Goal: Information Seeking & Learning: Learn about a topic

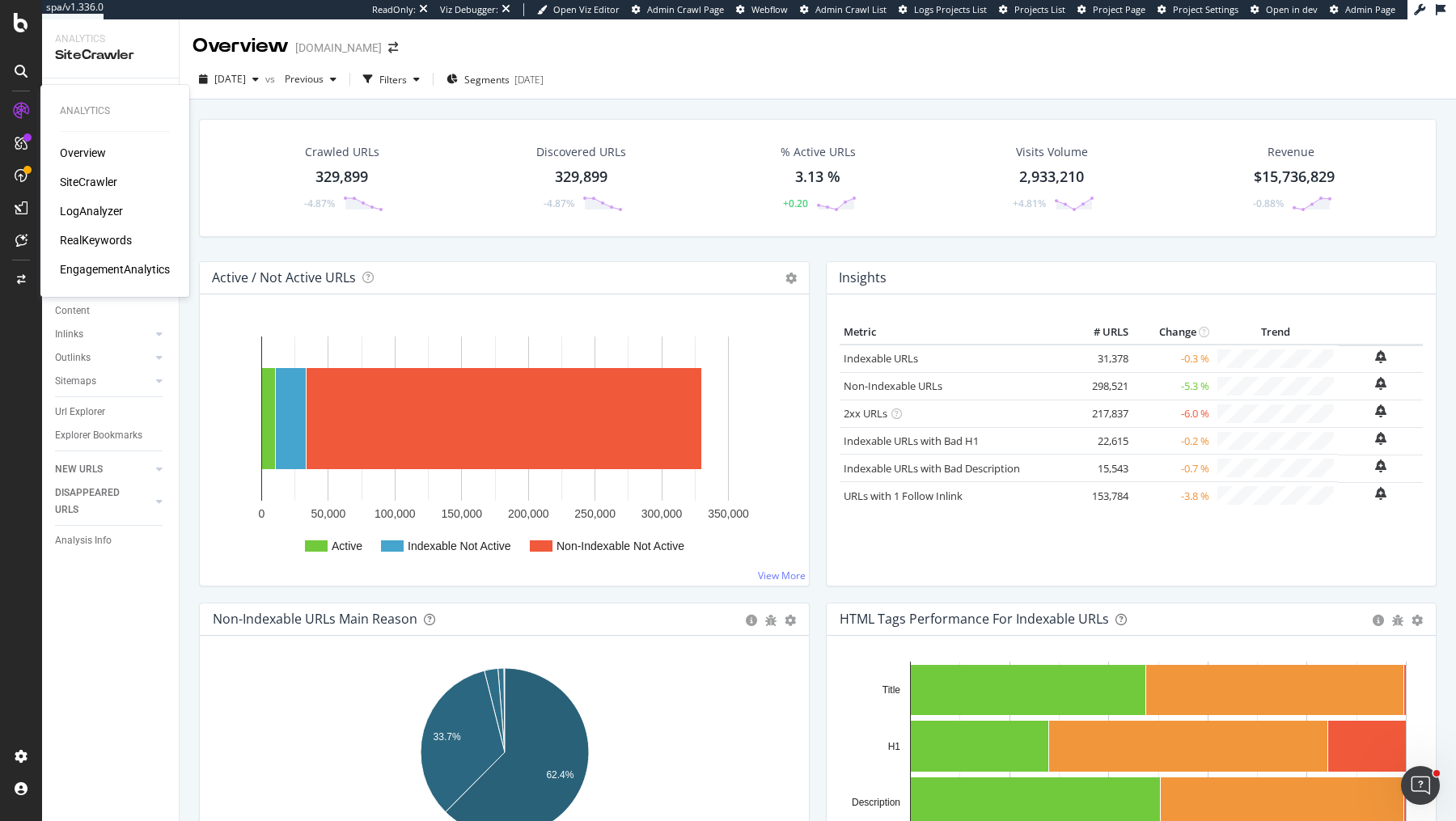
click at [84, 212] on div "LogAnalyzer" at bounding box center [91, 211] width 63 height 16
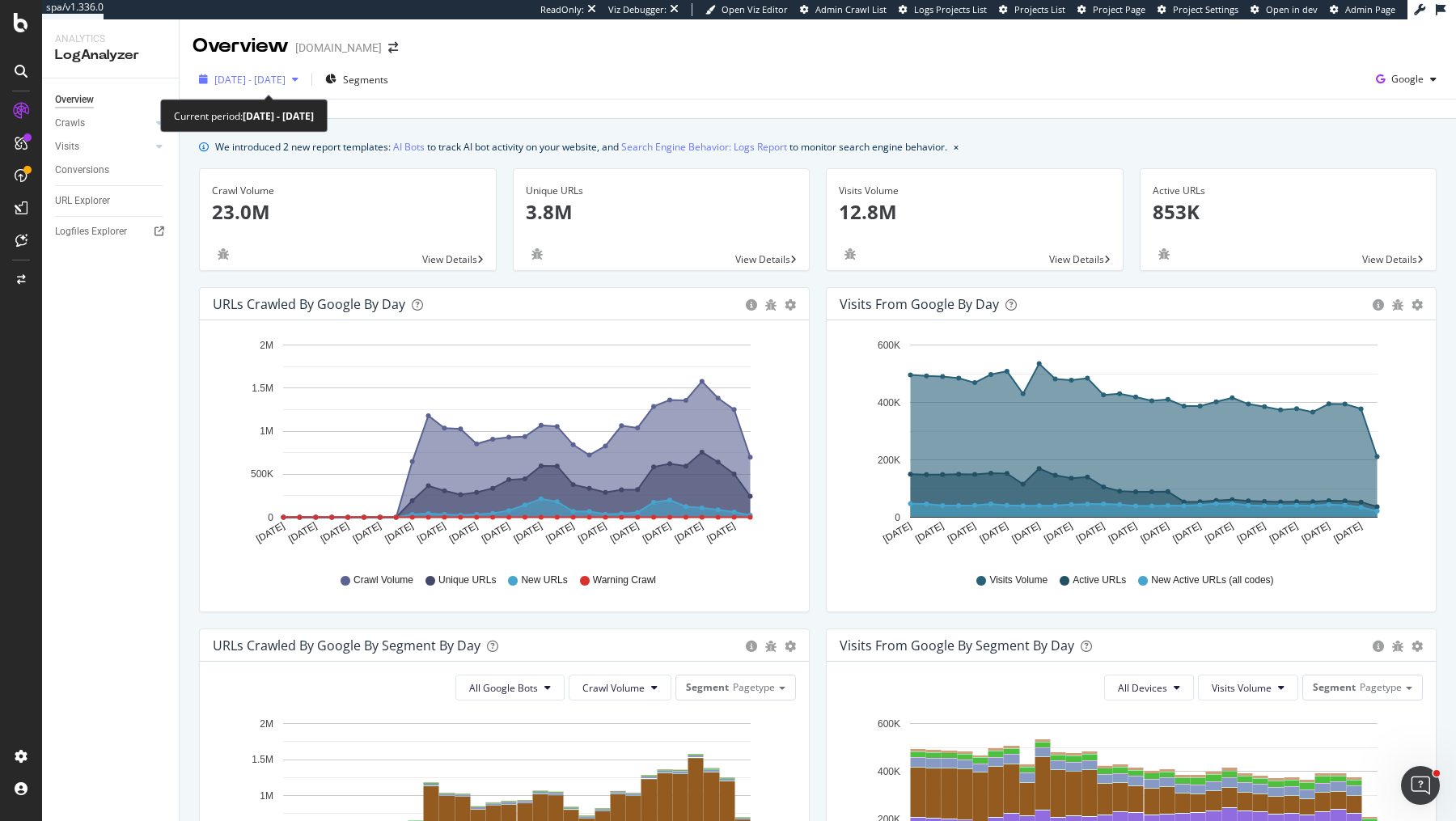
click at [286, 80] on span "[DATE] - [DATE]" at bounding box center [250, 80] width 71 height 13
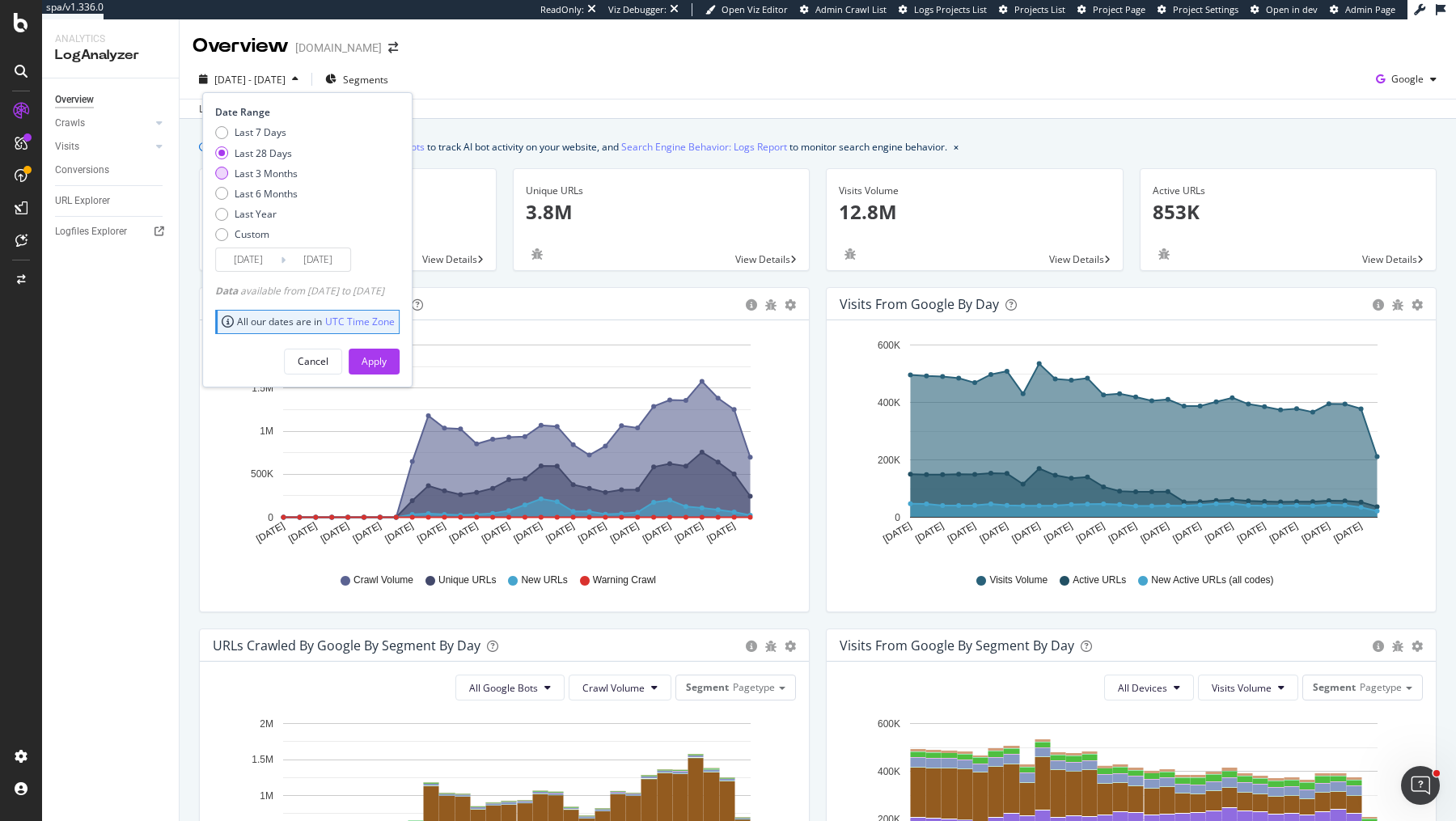
click at [274, 168] on div "Last 3 Months" at bounding box center [266, 173] width 63 height 13
type input "[DATE]"
click at [389, 336] on div "Cancel Apply" at bounding box center [307, 355] width 184 height 38
click at [387, 358] on div "Apply" at bounding box center [374, 361] width 25 height 13
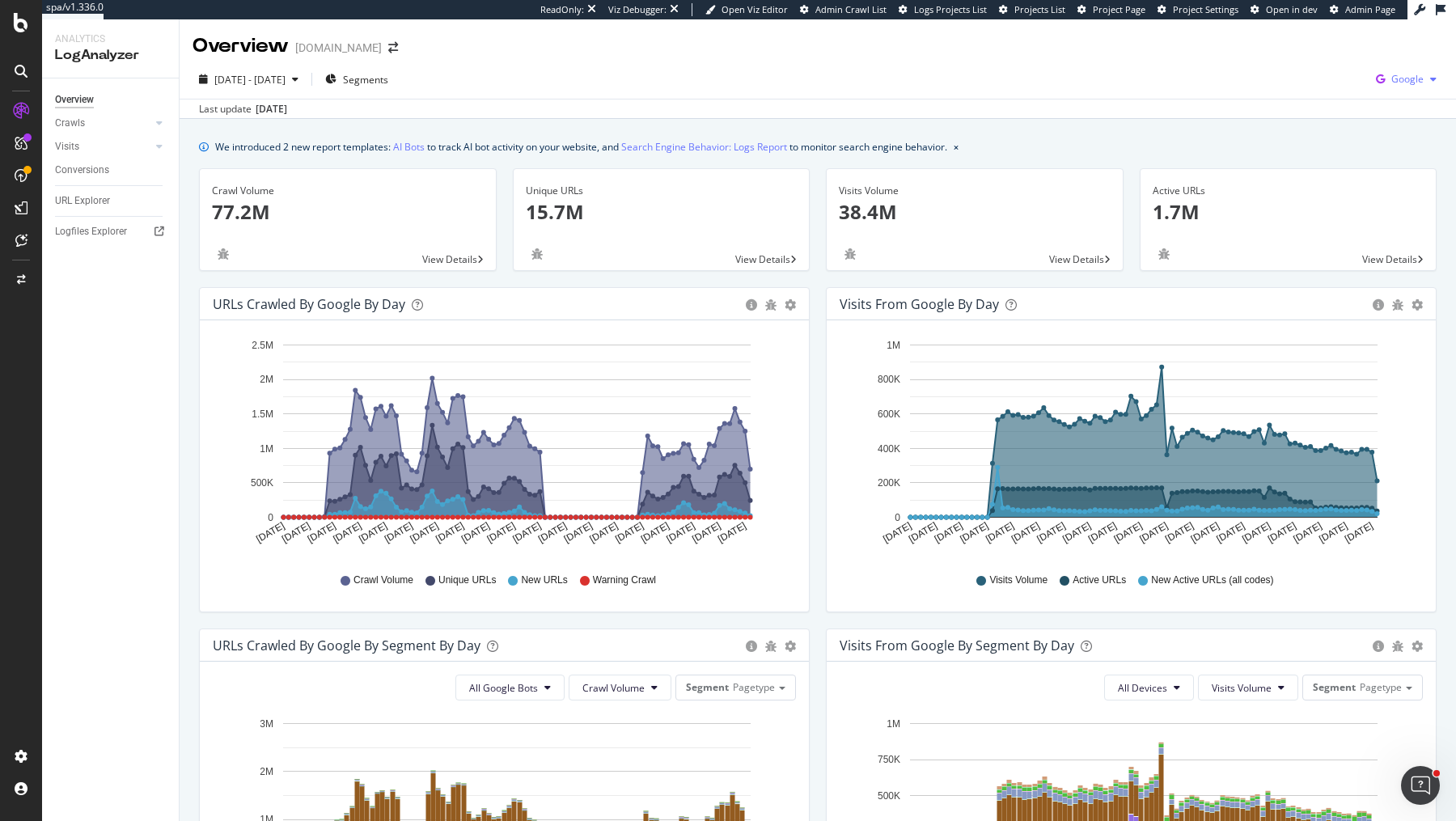
click at [1392, 77] on span "Google" at bounding box center [1407, 79] width 32 height 13
click at [1316, 69] on span "Bing" at bounding box center [1326, 64] width 60 height 14
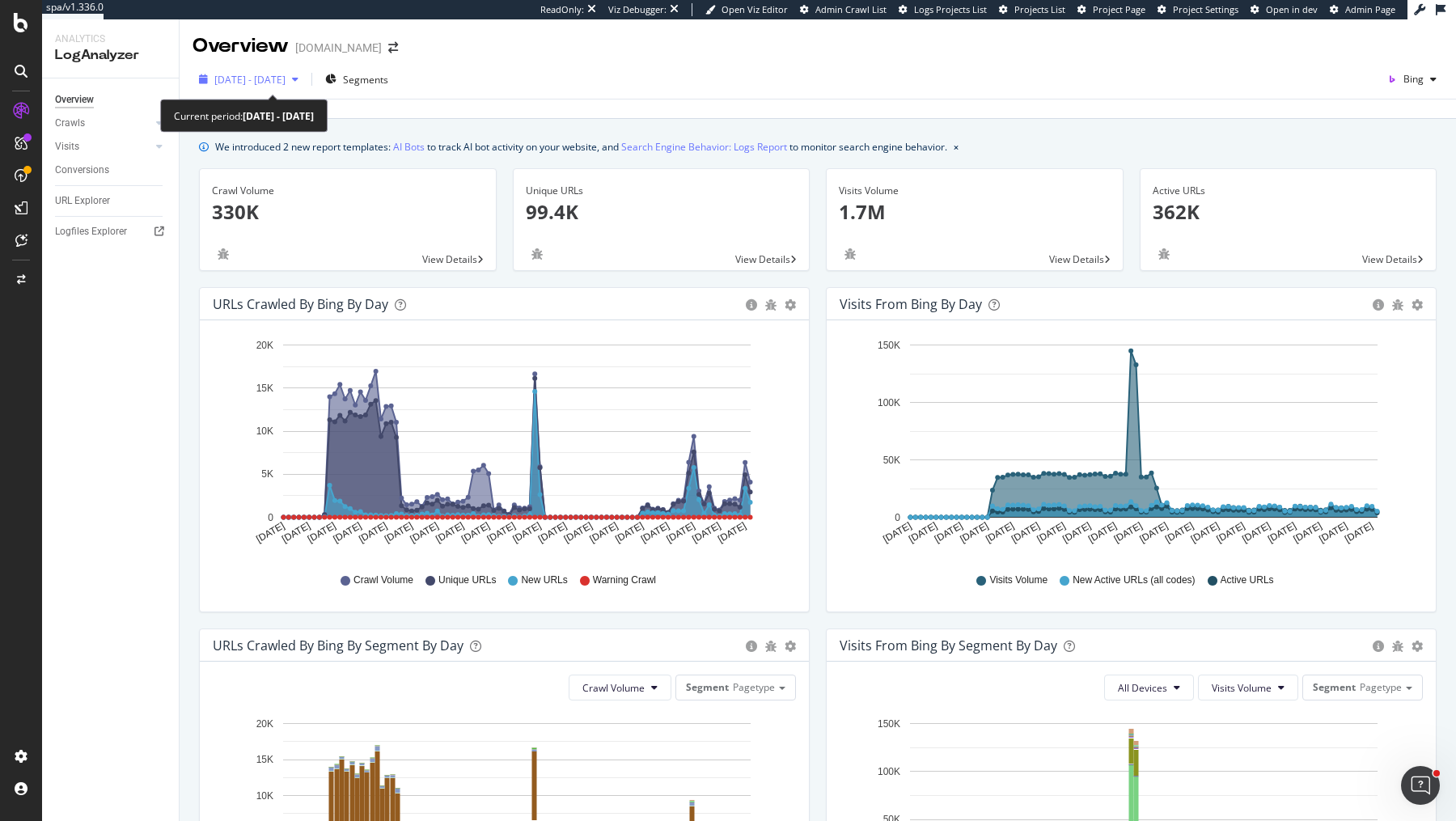
click at [286, 82] on span "[DATE] - [DATE]" at bounding box center [250, 80] width 71 height 13
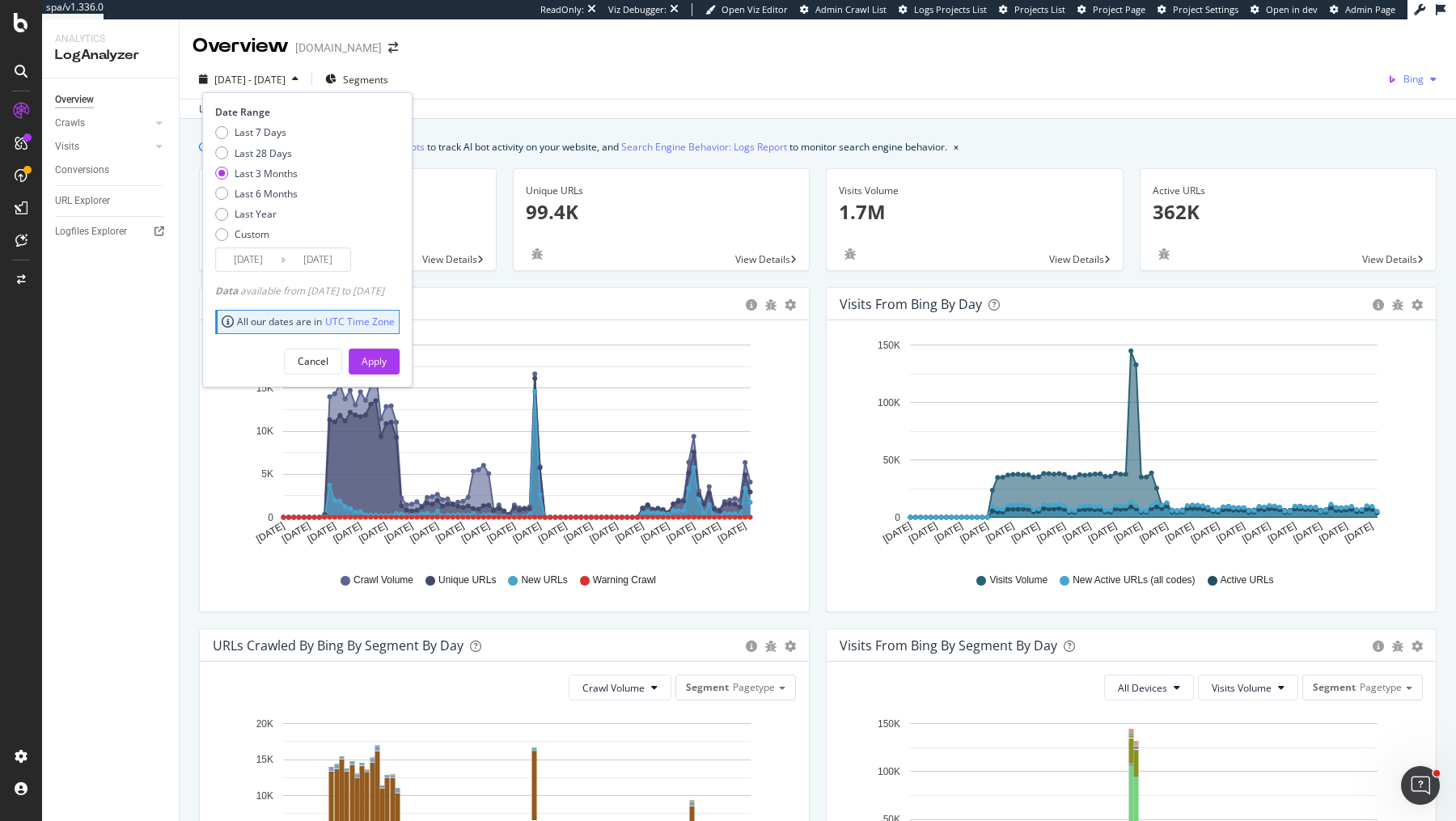
click at [1400, 86] on icon "button" at bounding box center [1391, 80] width 23 height 23
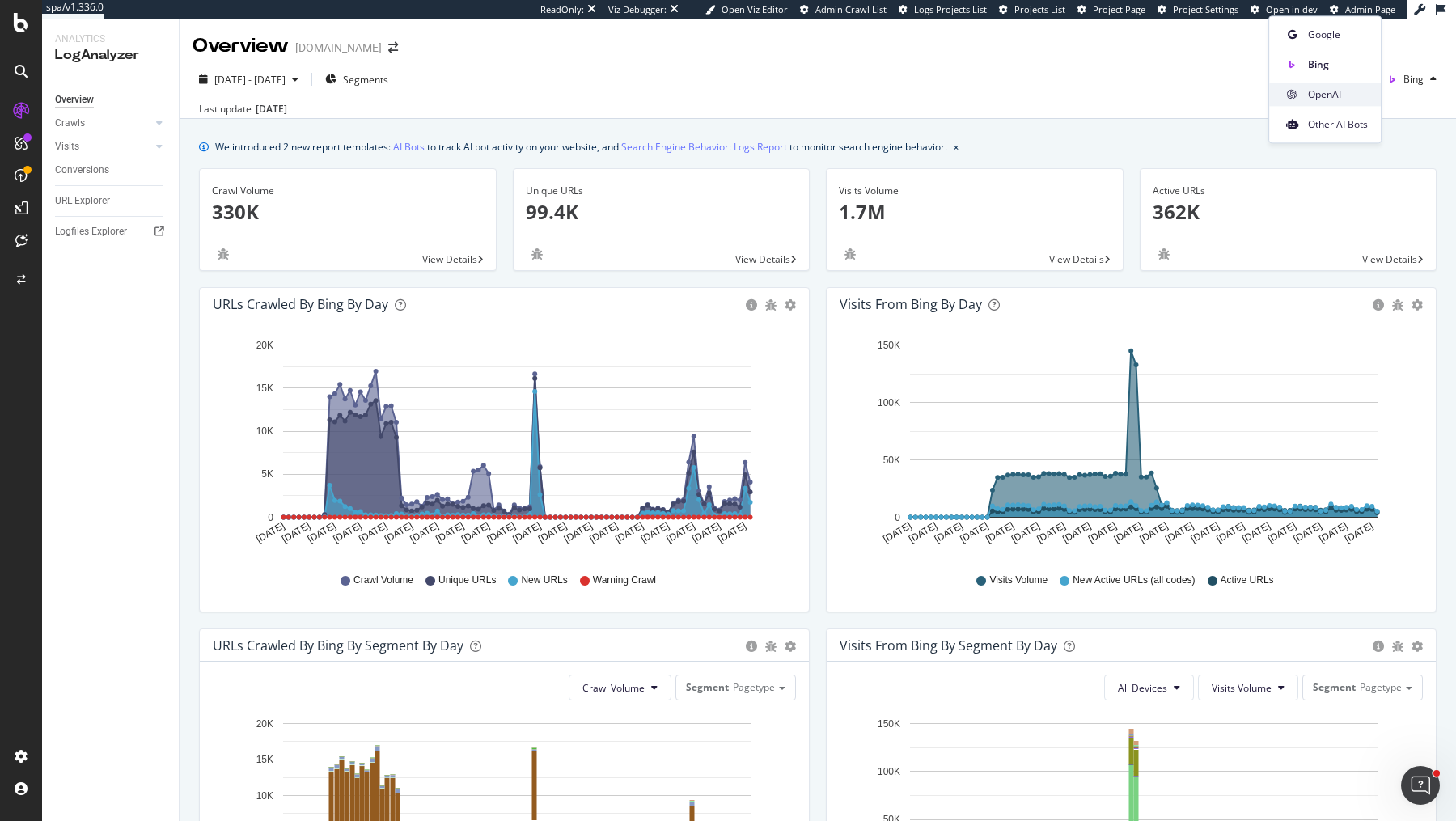
click at [1321, 98] on span "OpenAI" at bounding box center [1337, 94] width 60 height 14
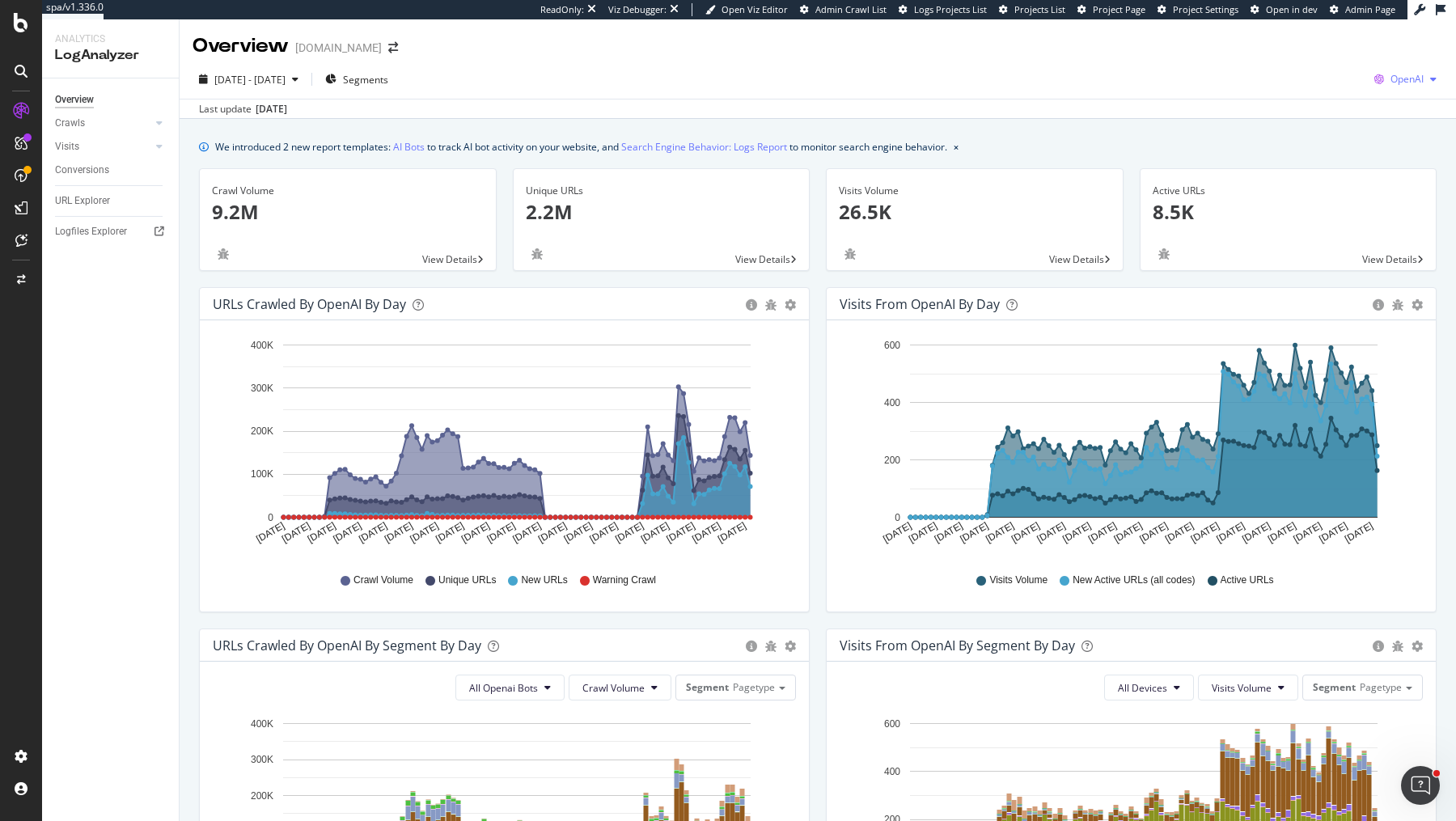
click at [1403, 87] on div "OpenAI" at bounding box center [1405, 80] width 75 height 25
click at [1345, 118] on span "Other AI Bots" at bounding box center [1323, 124] width 60 height 14
